Goal: Check status: Check status

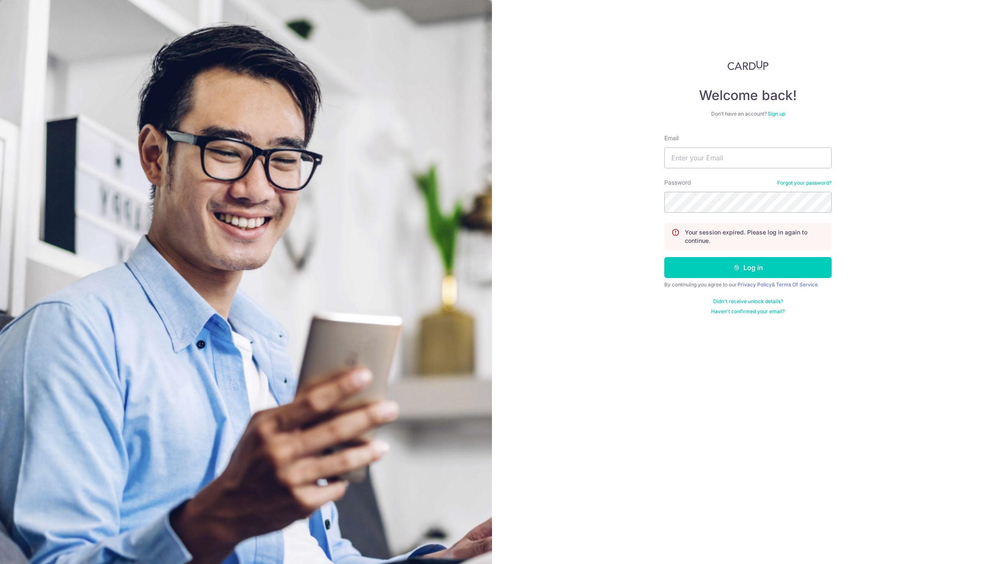
type input "[EMAIL_ADDRESS][DOMAIN_NAME]"
click at [555, 199] on div "Welcome back! Don’t have an account? Sign up Email [EMAIL_ADDRESS][DOMAIN_NAME]…" at bounding box center [748, 282] width 512 height 564
click at [664, 257] on button "Log in" at bounding box center [747, 267] width 167 height 21
click at [709, 151] on input "Email" at bounding box center [747, 157] width 167 height 21
type input "[EMAIL_ADDRESS][DOMAIN_NAME]"
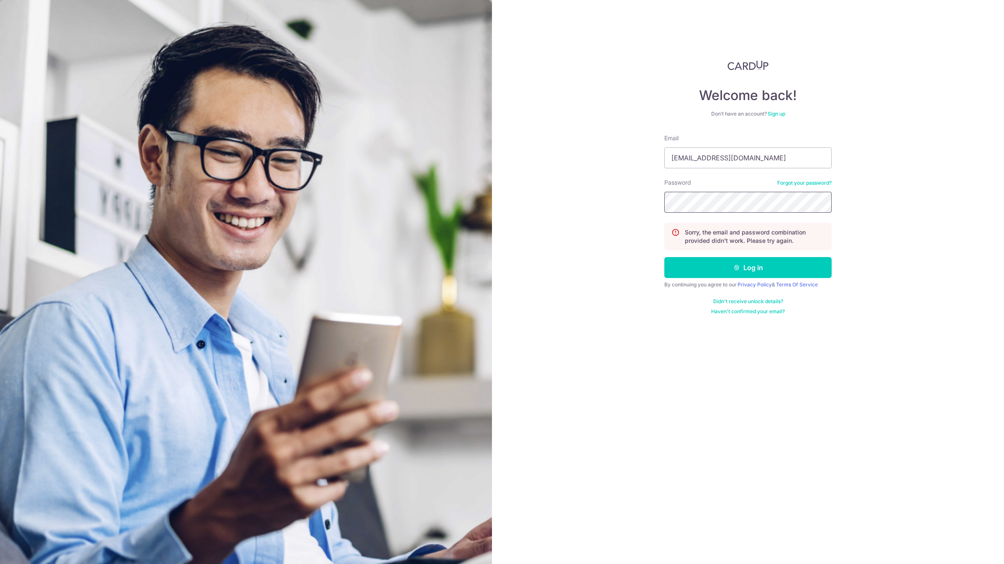
click at [664, 257] on button "Log in" at bounding box center [747, 267] width 167 height 21
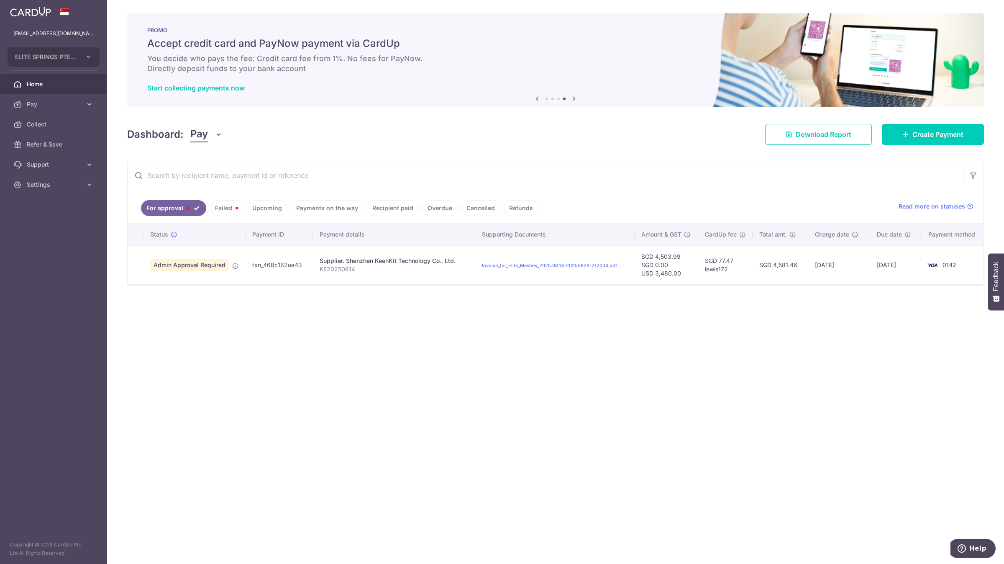
click at [340, 272] on p "KE20250814" at bounding box center [394, 269] width 149 height 8
copy p "KE20250814"
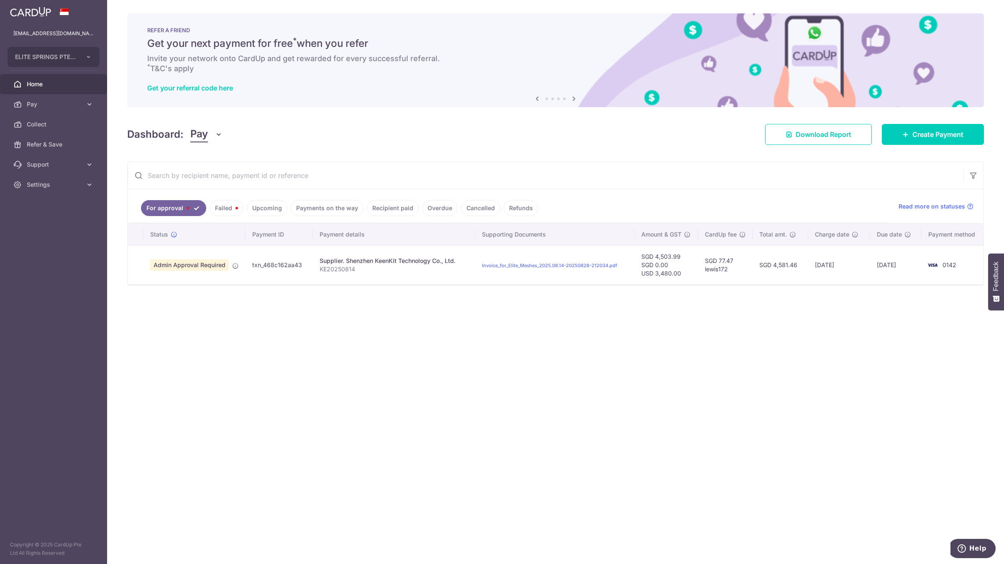
click at [338, 210] on link "Payments on the way" at bounding box center [327, 208] width 73 height 16
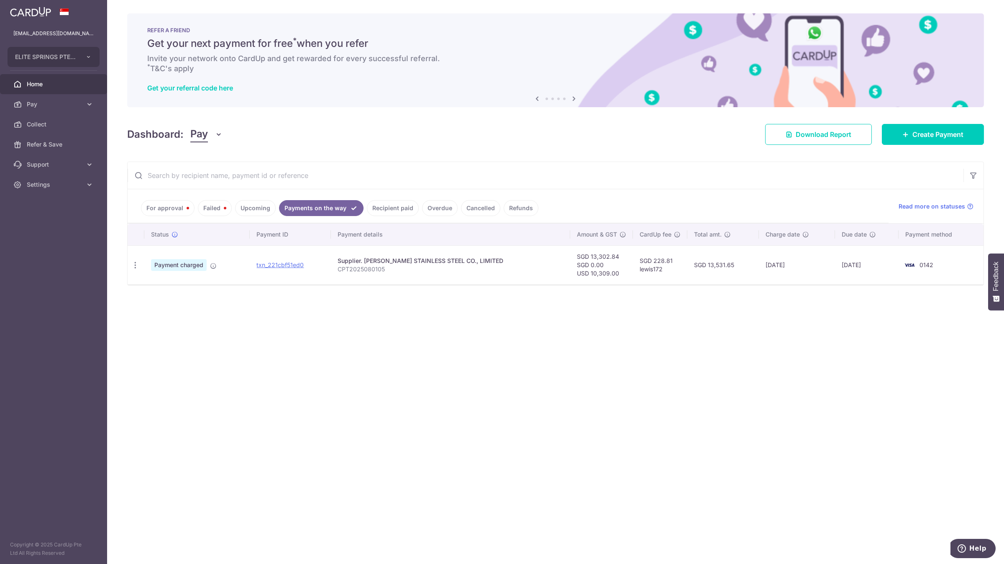
click at [379, 203] on link "Recipient paid" at bounding box center [393, 208] width 52 height 16
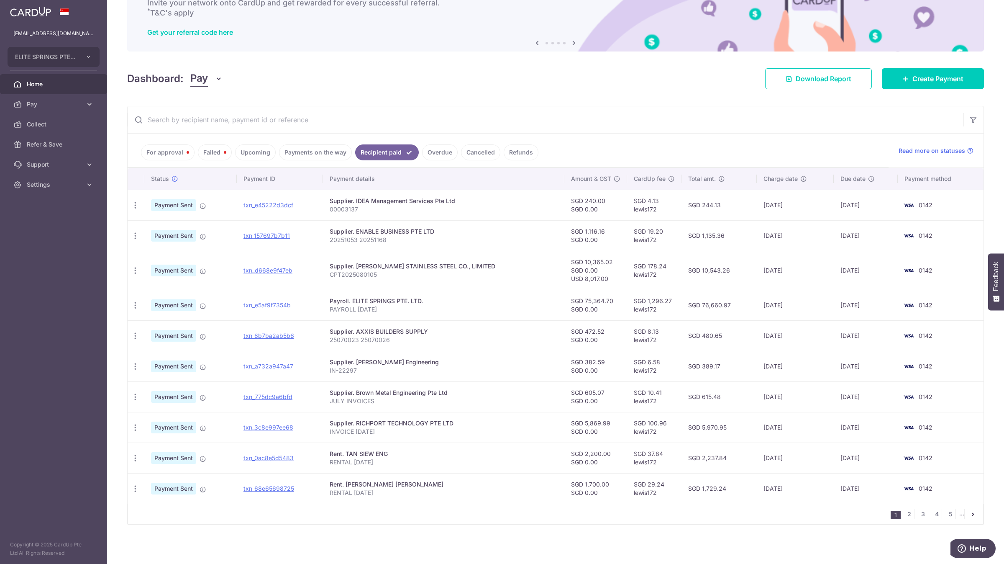
scroll to position [56, 0]
click at [905, 516] on link "2" at bounding box center [909, 513] width 10 height 10
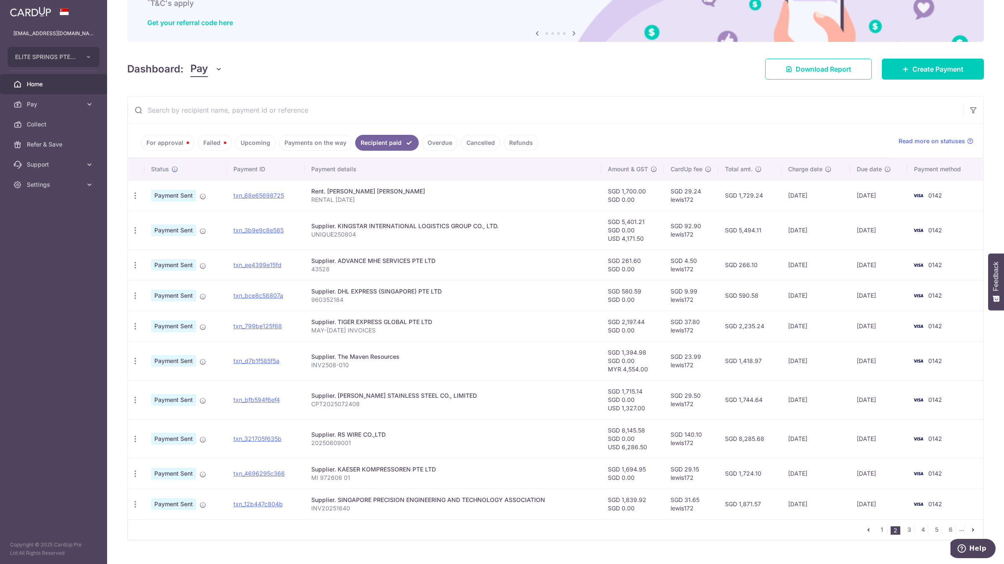
scroll to position [81, 0]
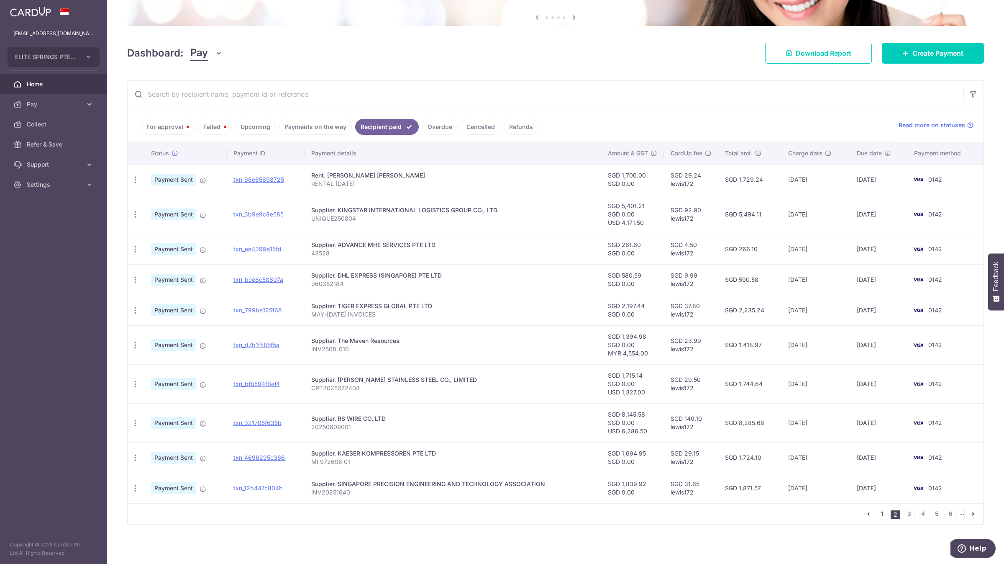
click at [877, 513] on link "1" at bounding box center [882, 513] width 10 height 10
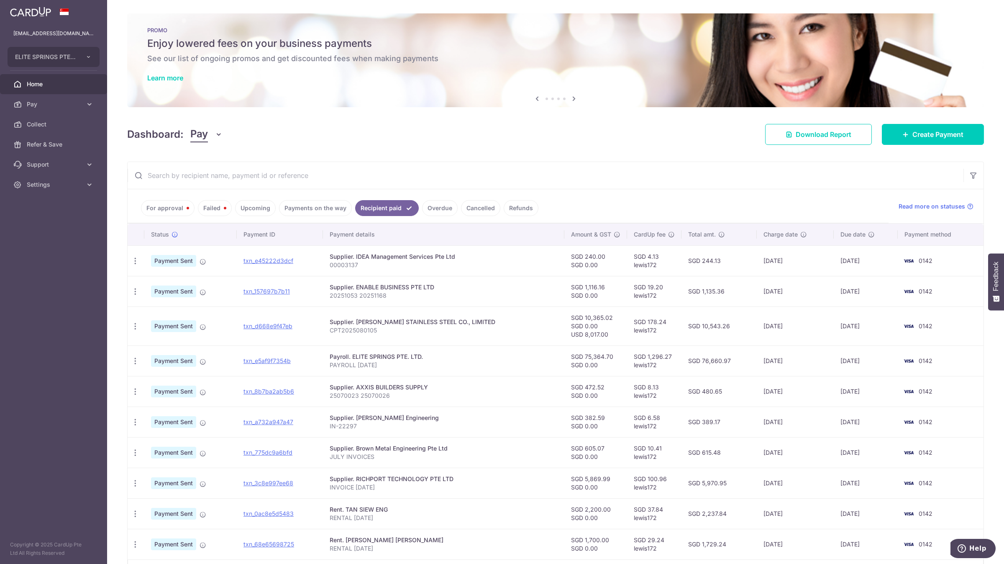
scroll to position [56, 0]
